Goal: Task Accomplishment & Management: Use online tool/utility

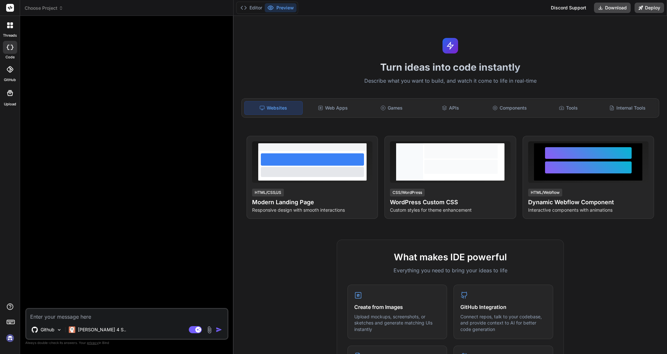
click at [8, 336] on img at bounding box center [10, 338] width 11 height 11
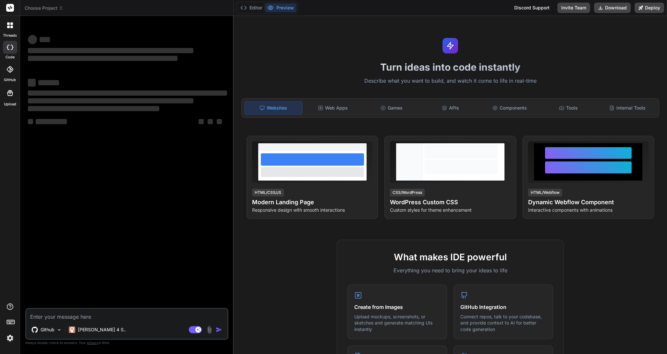
type textarea "x"
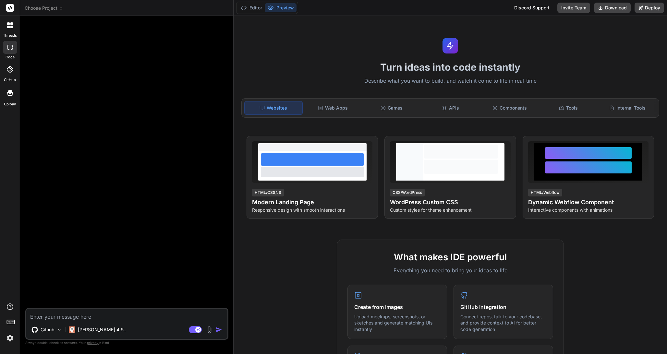
click at [149, 81] on div at bounding box center [128, 164] width 202 height 287
click at [58, 10] on span "Choose Project" at bounding box center [44, 8] width 39 height 6
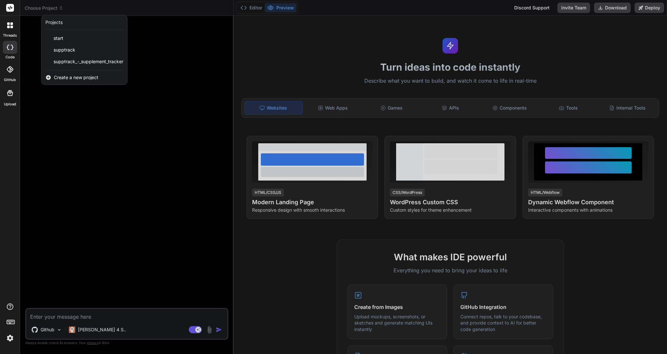
click at [52, 102] on div at bounding box center [333, 177] width 667 height 354
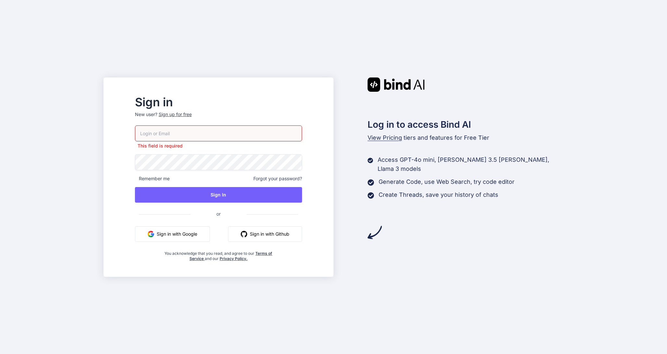
click at [176, 231] on button "Sign in with Google" at bounding box center [172, 235] width 75 height 16
click at [197, 234] on button "Sign in with Google" at bounding box center [172, 235] width 75 height 16
